Goal: Navigation & Orientation: Find specific page/section

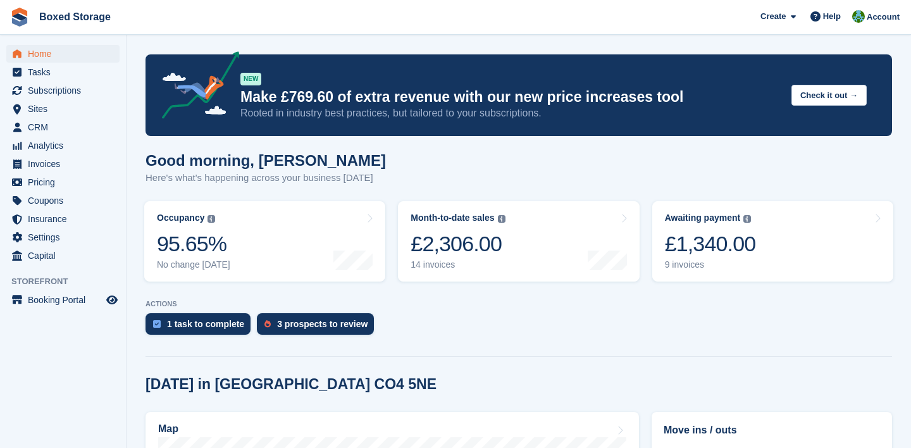
click at [640, 277] on turbo-frame "Month-to-date sales The sum of all finalised invoices generated this month to d…" at bounding box center [519, 241] width 254 height 93
click at [695, 274] on link "Awaiting payment The total outstanding balance on all open invoices. £1,340.00 …" at bounding box center [772, 241] width 241 height 80
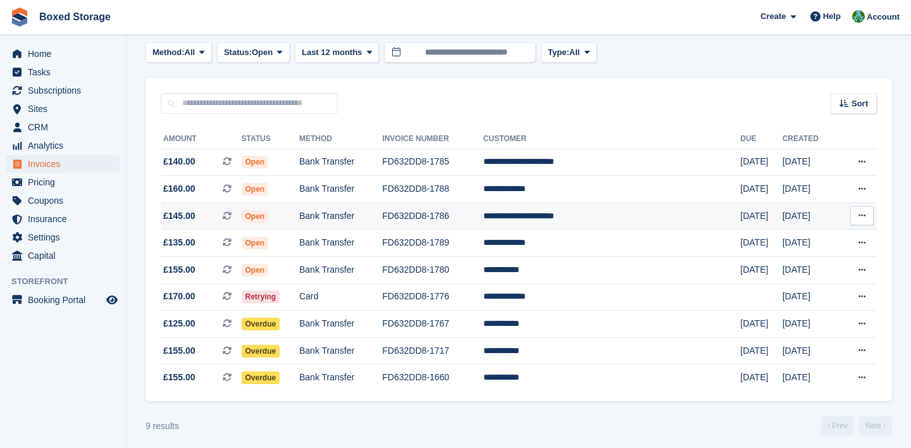
scroll to position [61, 0]
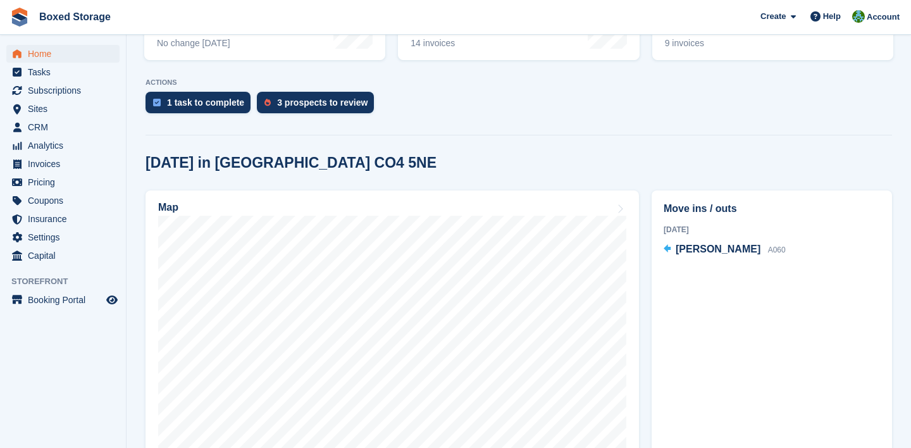
scroll to position [228, 0]
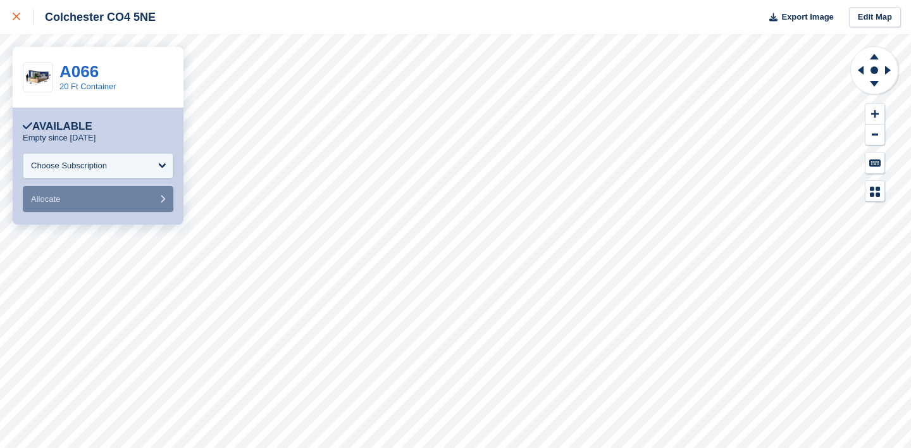
click at [20, 10] on div at bounding box center [23, 16] width 21 height 15
